Goal: Information Seeking & Learning: Learn about a topic

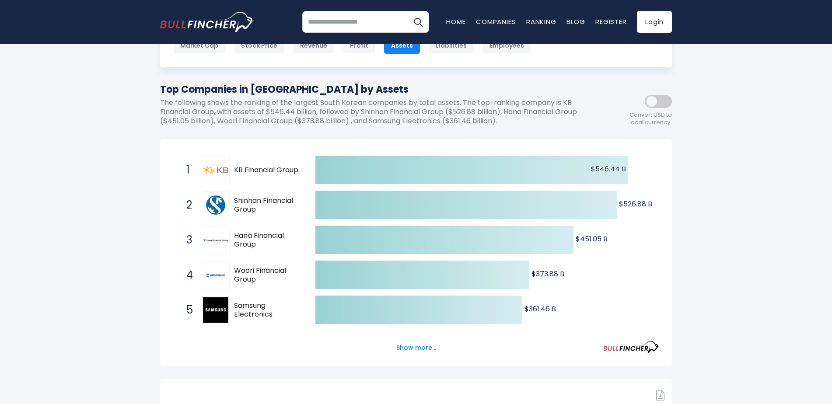
scroll to position [87, 0]
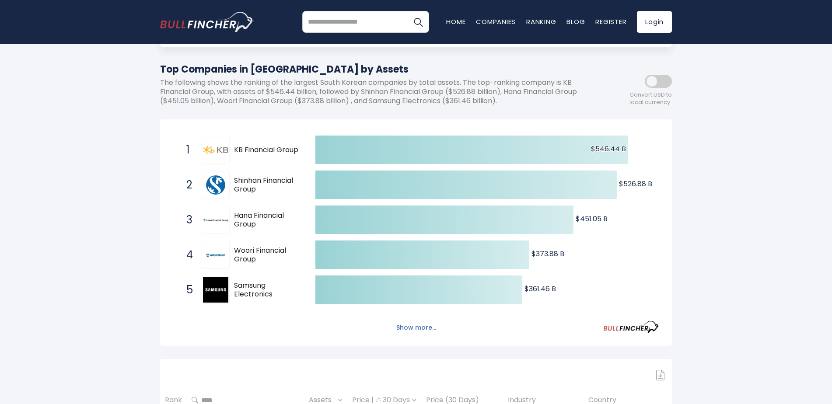
click at [414, 329] on button "Show more..." at bounding box center [416, 328] width 50 height 14
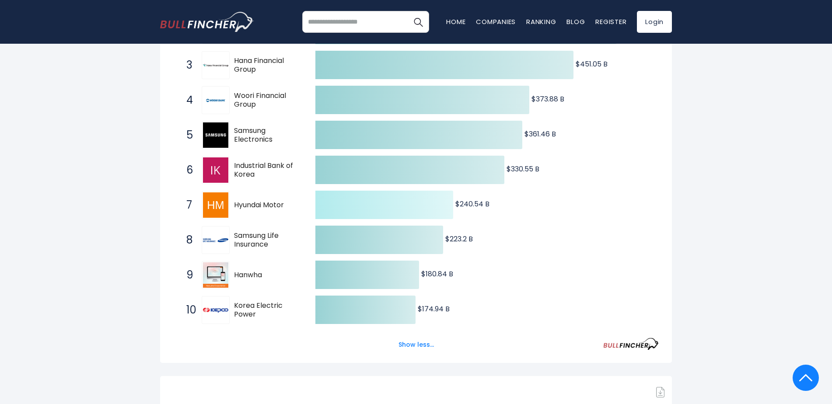
scroll to position [262, 0]
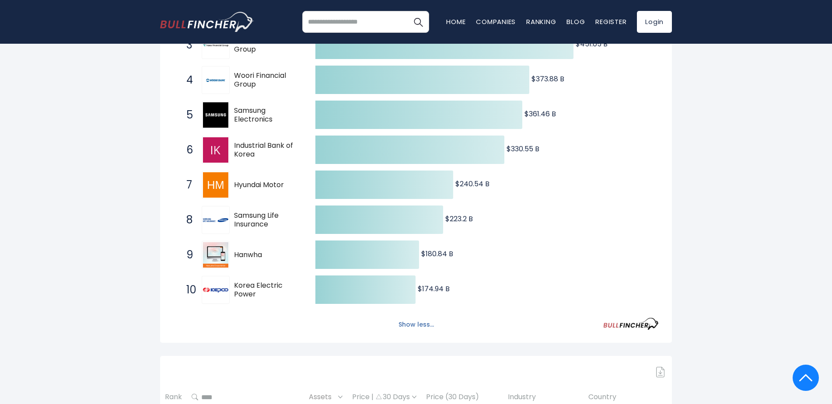
click at [403, 321] on button "Show less..." at bounding box center [416, 325] width 46 height 14
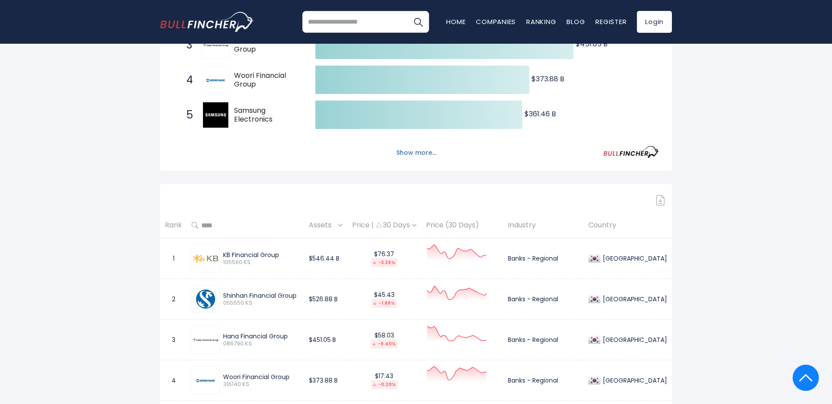
click at [399, 153] on button "Show more..." at bounding box center [416, 153] width 50 height 14
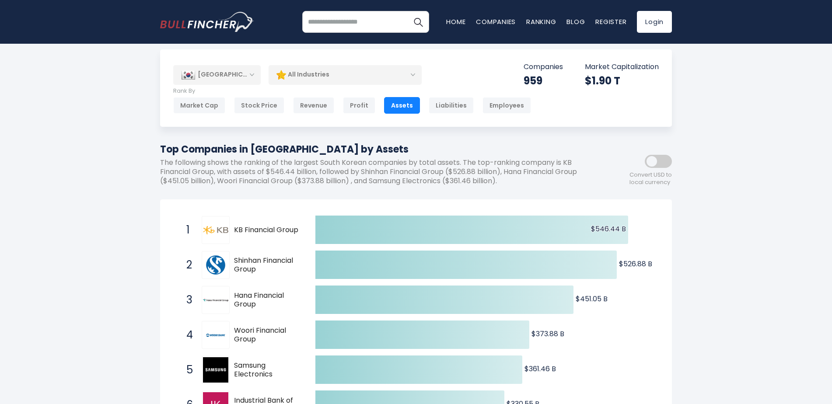
scroll to position [0, 0]
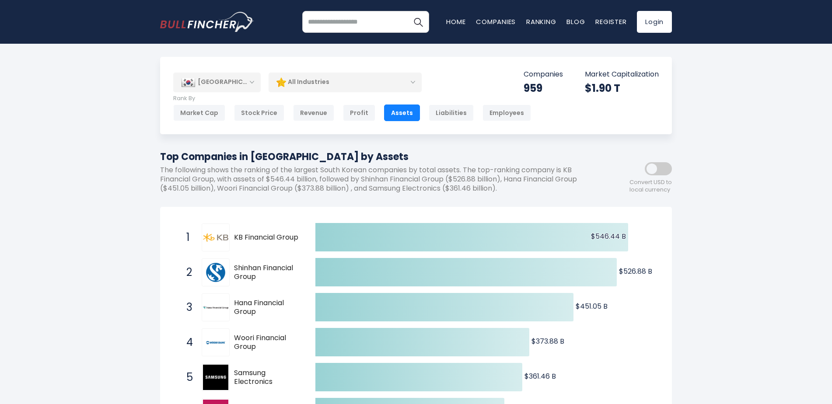
click at [608, 76] on p "Market Capitalization" at bounding box center [622, 74] width 74 height 9
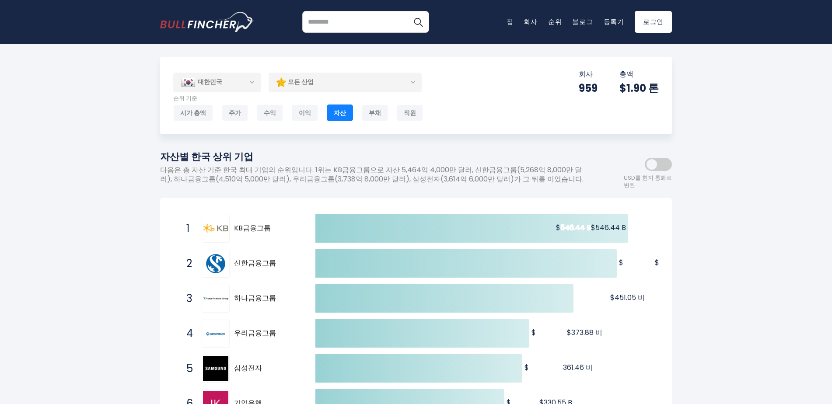
drag, startPoint x: 768, startPoint y: 160, endPoint x: 737, endPoint y: 93, distance: 74.0
click at [398, 86] on div "모든 산업" at bounding box center [345, 82] width 153 height 20
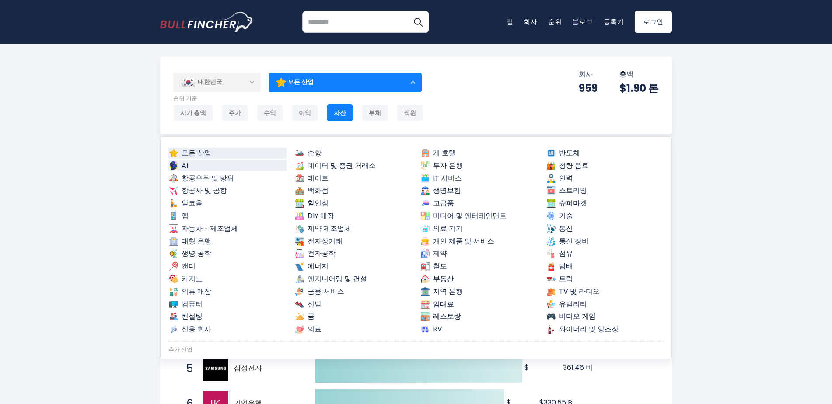
click at [215, 163] on link "AI" at bounding box center [227, 166] width 118 height 11
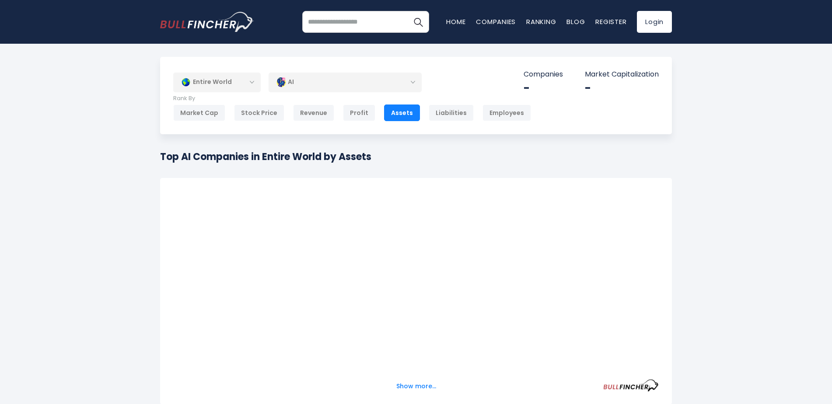
drag, startPoint x: 0, startPoint y: 0, endPoint x: 99, endPoint y: 143, distance: 174.5
click at [99, 143] on div "Entire World Entire World [GEOGRAPHIC_DATA] [GEOGRAPHIC_DATA]" at bounding box center [416, 347] width 832 height 580
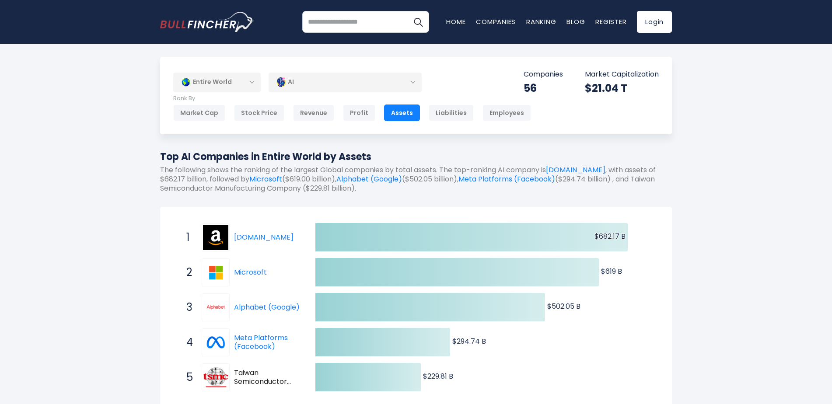
click at [245, 80] on div "Entire World" at bounding box center [216, 82] width 87 height 20
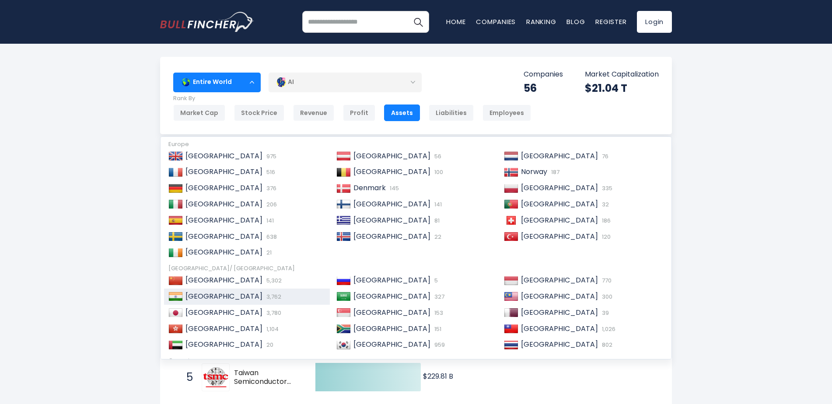
scroll to position [131, 0]
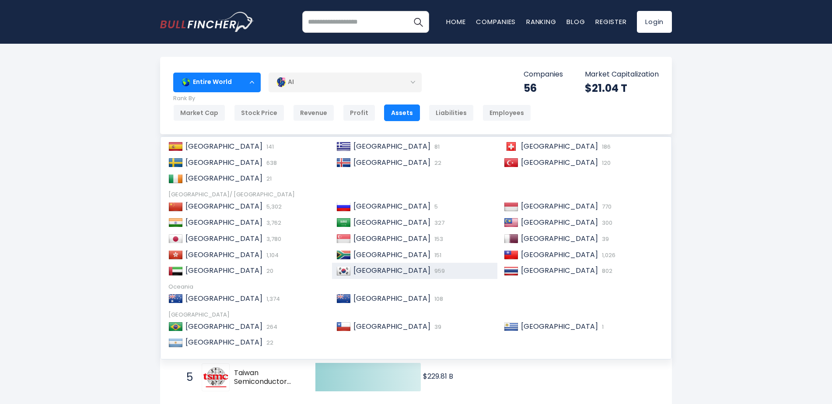
click at [395, 271] on div "[GEOGRAPHIC_DATA] 959" at bounding box center [422, 270] width 143 height 9
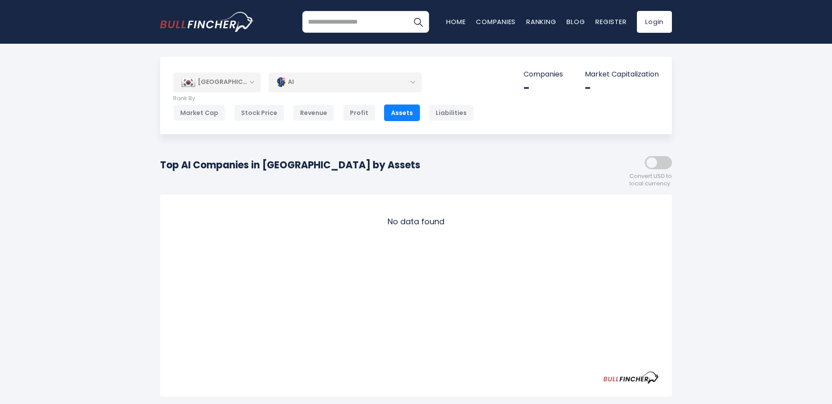
click at [255, 87] on div "[GEOGRAPHIC_DATA]" at bounding box center [216, 82] width 87 height 19
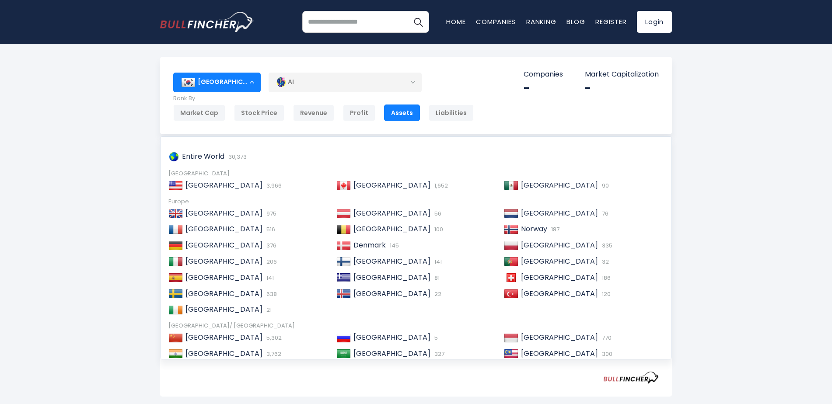
click at [255, 87] on div "[GEOGRAPHIC_DATA]" at bounding box center [216, 82] width 87 height 19
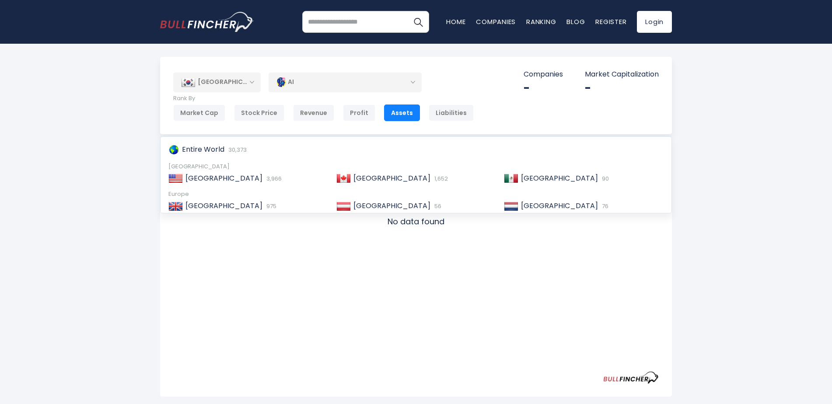
click at [289, 80] on div "AI" at bounding box center [345, 82] width 153 height 20
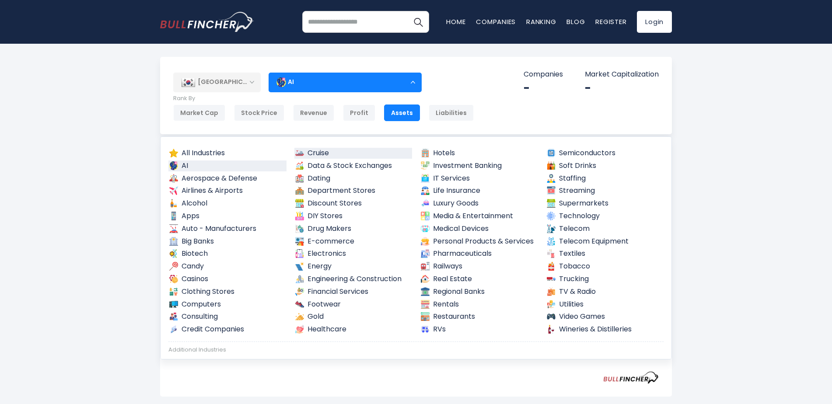
click at [323, 154] on link "Cruise" at bounding box center [353, 153] width 118 height 11
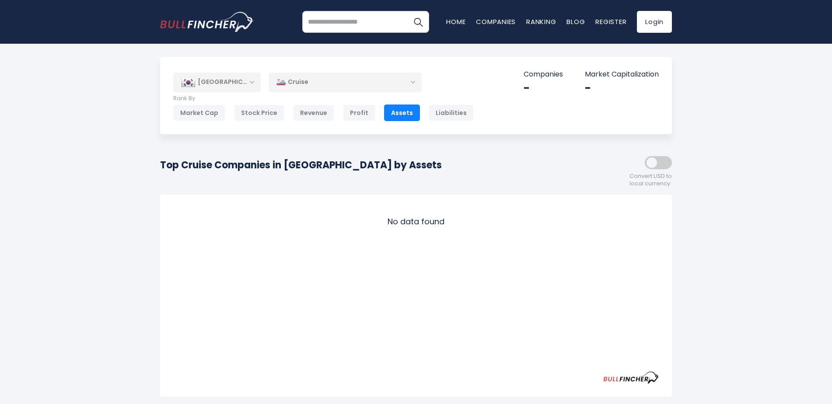
click at [236, 87] on div "[GEOGRAPHIC_DATA]" at bounding box center [216, 82] width 87 height 19
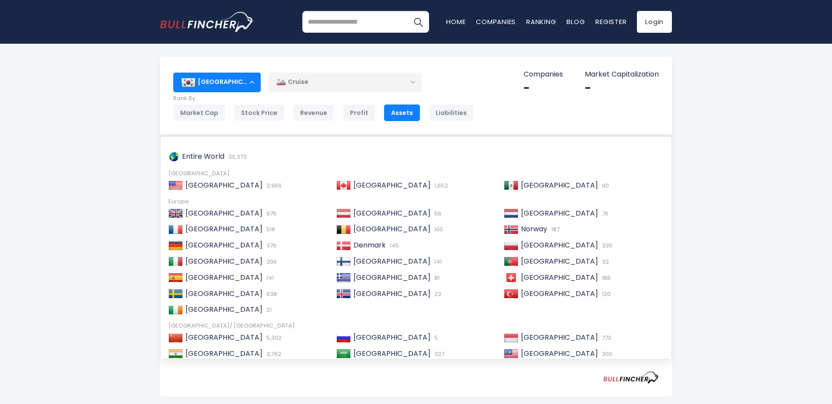
click at [104, 129] on div "South Korea Entire World 30,373 North America 3,966" at bounding box center [416, 343] width 832 height 572
click at [382, 92] on div "Cruise" at bounding box center [345, 82] width 153 height 20
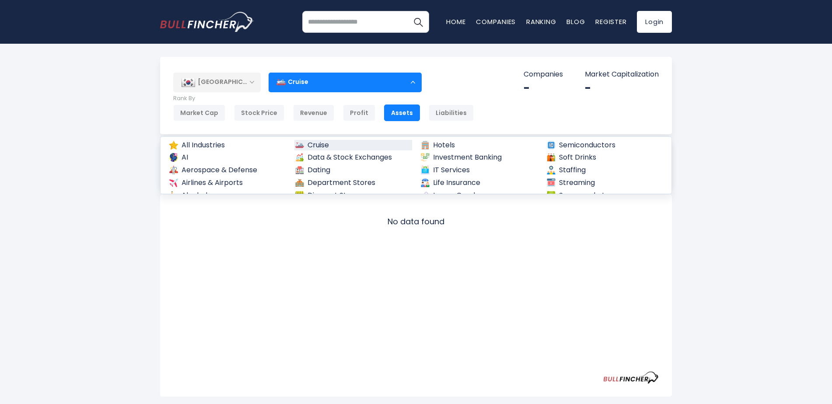
click at [385, 72] on div "South Korea Entire World 30,373 North America United States 3,966 Canada" at bounding box center [416, 95] width 512 height 77
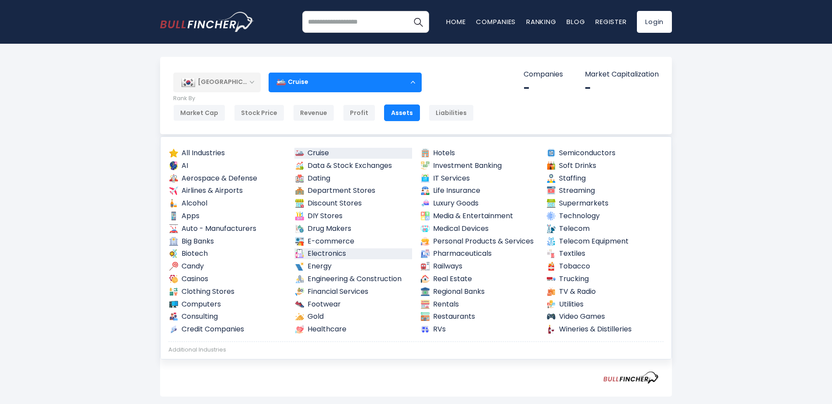
click at [354, 253] on link "Electronics" at bounding box center [353, 253] width 118 height 11
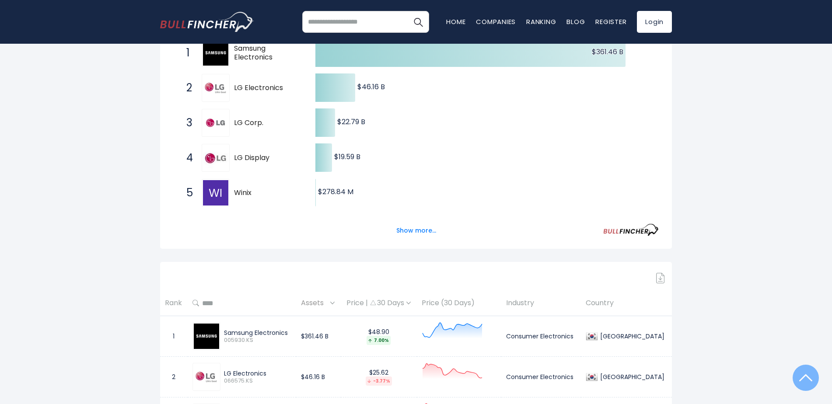
scroll to position [262, 0]
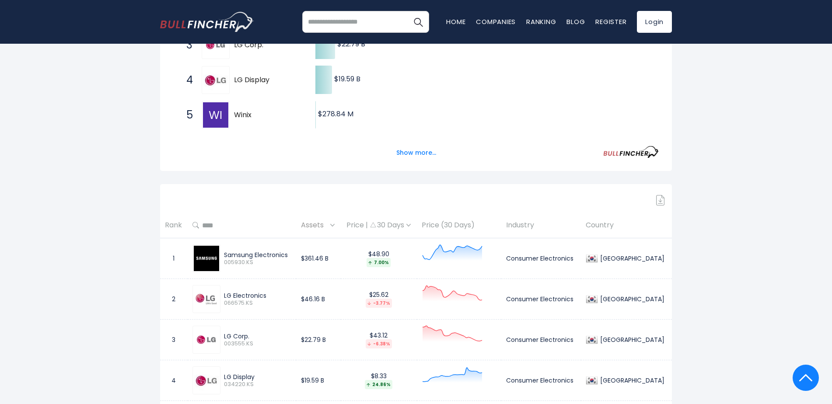
click at [89, 142] on div "South Korea Entire World 30,373 North America 3,966" at bounding box center [416, 182] width 832 height 776
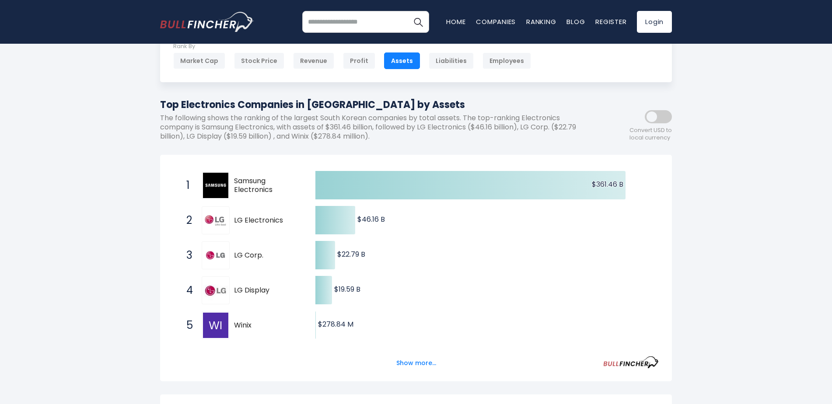
scroll to position [0, 0]
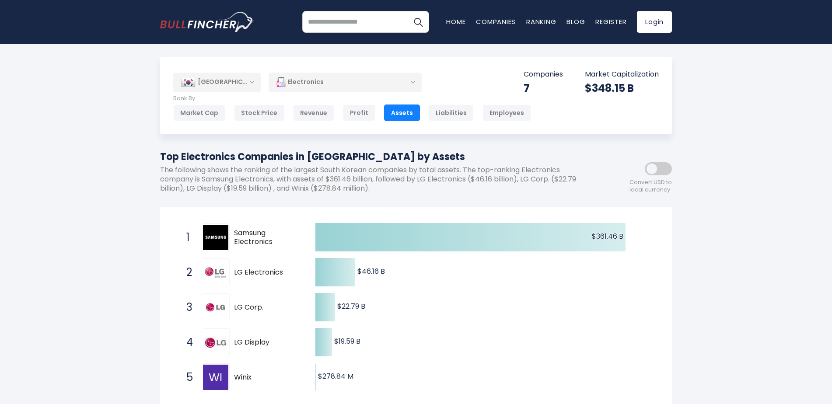
click at [366, 84] on div "Electronics" at bounding box center [345, 82] width 153 height 20
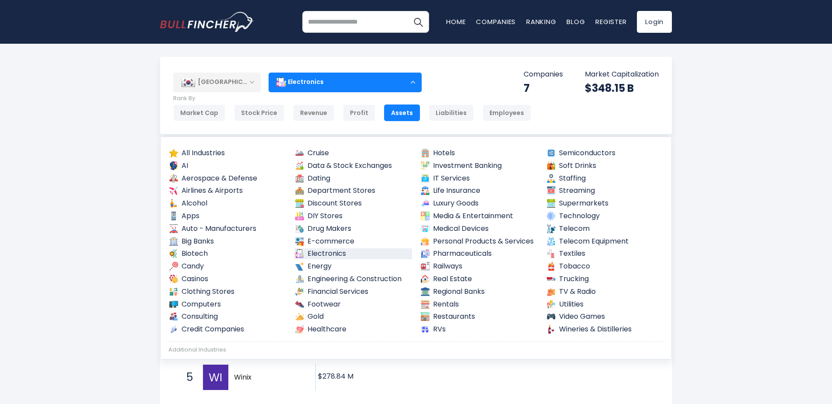
click at [366, 84] on div "Electronics" at bounding box center [345, 82] width 153 height 20
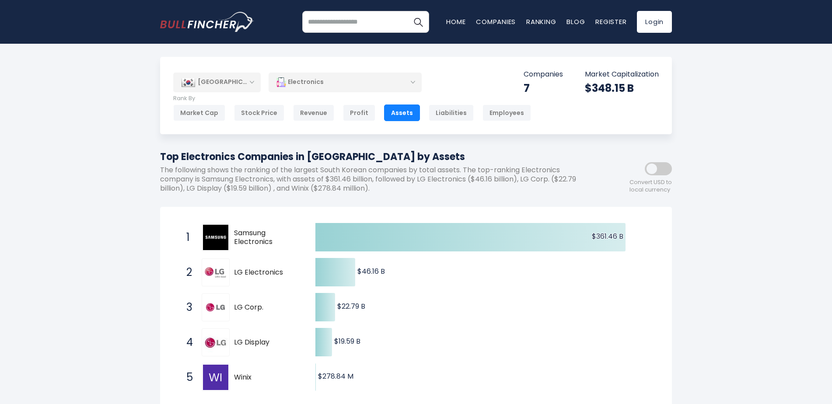
click at [348, 84] on div "Electronics" at bounding box center [345, 82] width 153 height 20
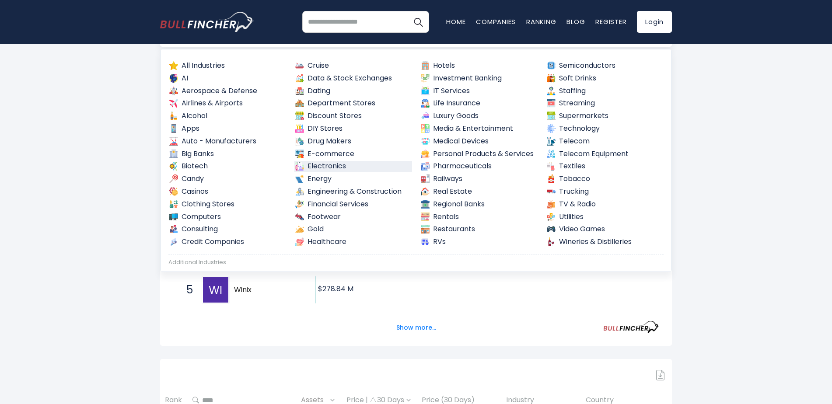
click at [724, 222] on div "South Korea Entire World 30,373 North America 3,966" at bounding box center [416, 357] width 832 height 776
click at [214, 64] on link "All Industries" at bounding box center [227, 65] width 118 height 11
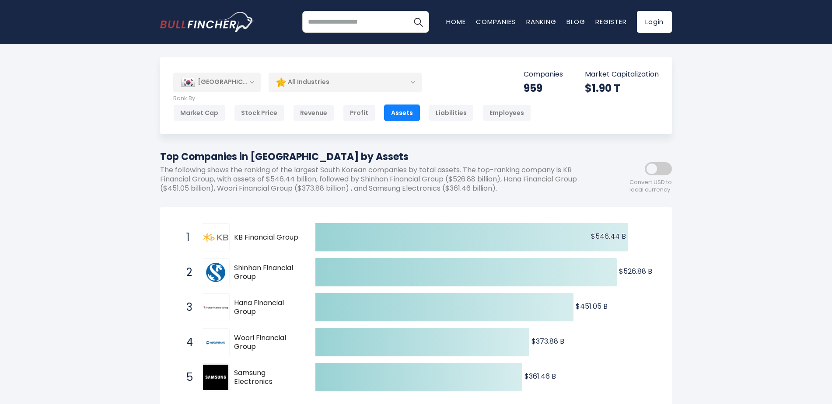
click at [662, 172] on span at bounding box center [658, 168] width 27 height 13
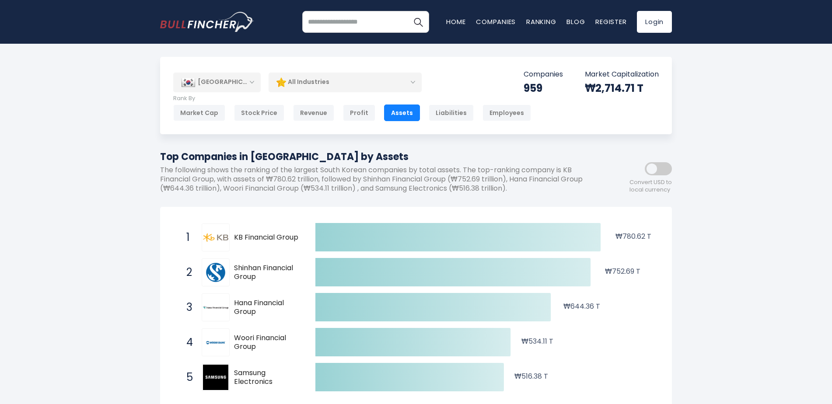
click at [653, 171] on span at bounding box center [658, 168] width 27 height 13
